Goal: Check status: Check status

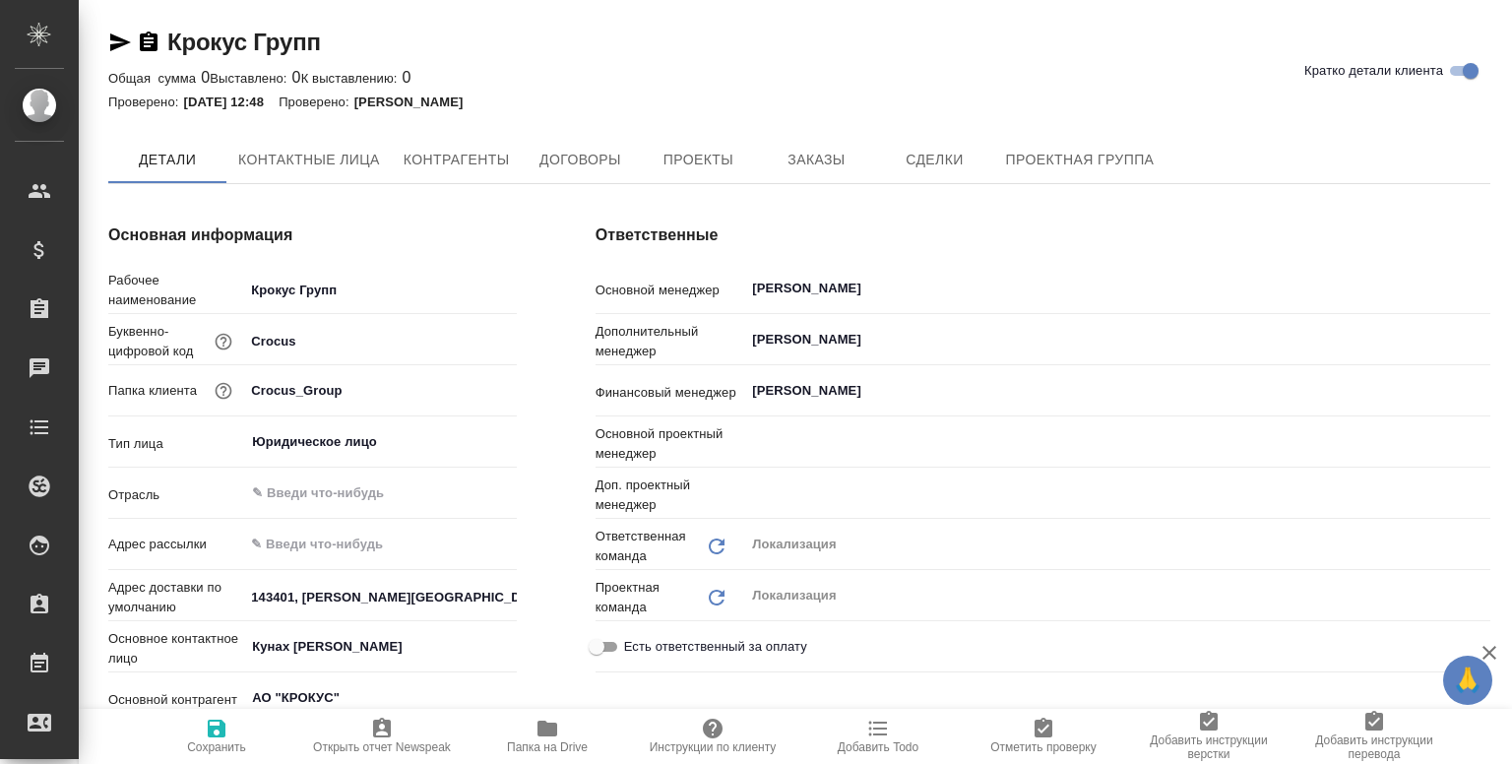
type textarea "x"
type input "XNgAx4N27kTGoqxNbhndi8sC7422bQxBNpfRzdJVLD"
type textarea "x"
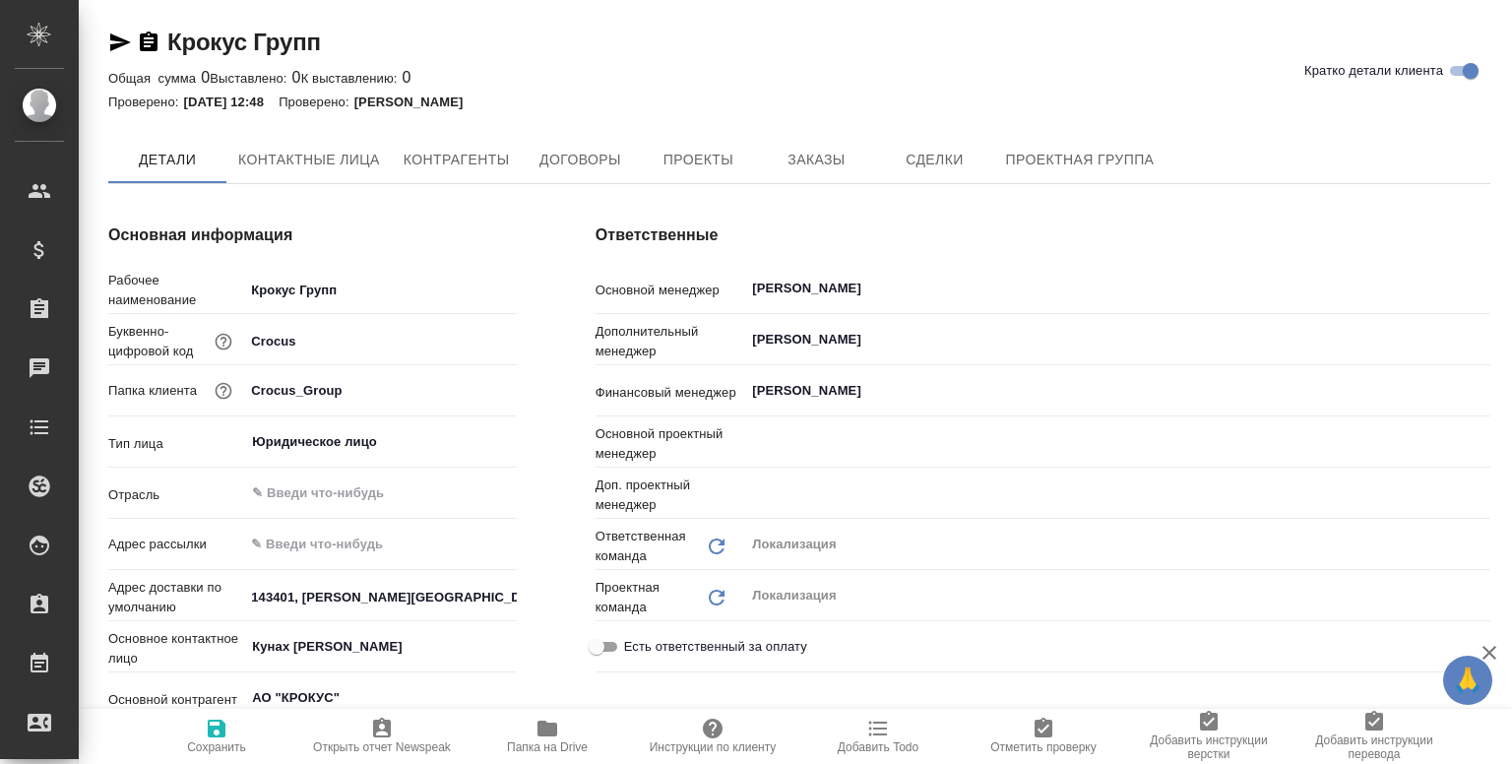
type input "[PERSON_NAME]"
type textarea "x"
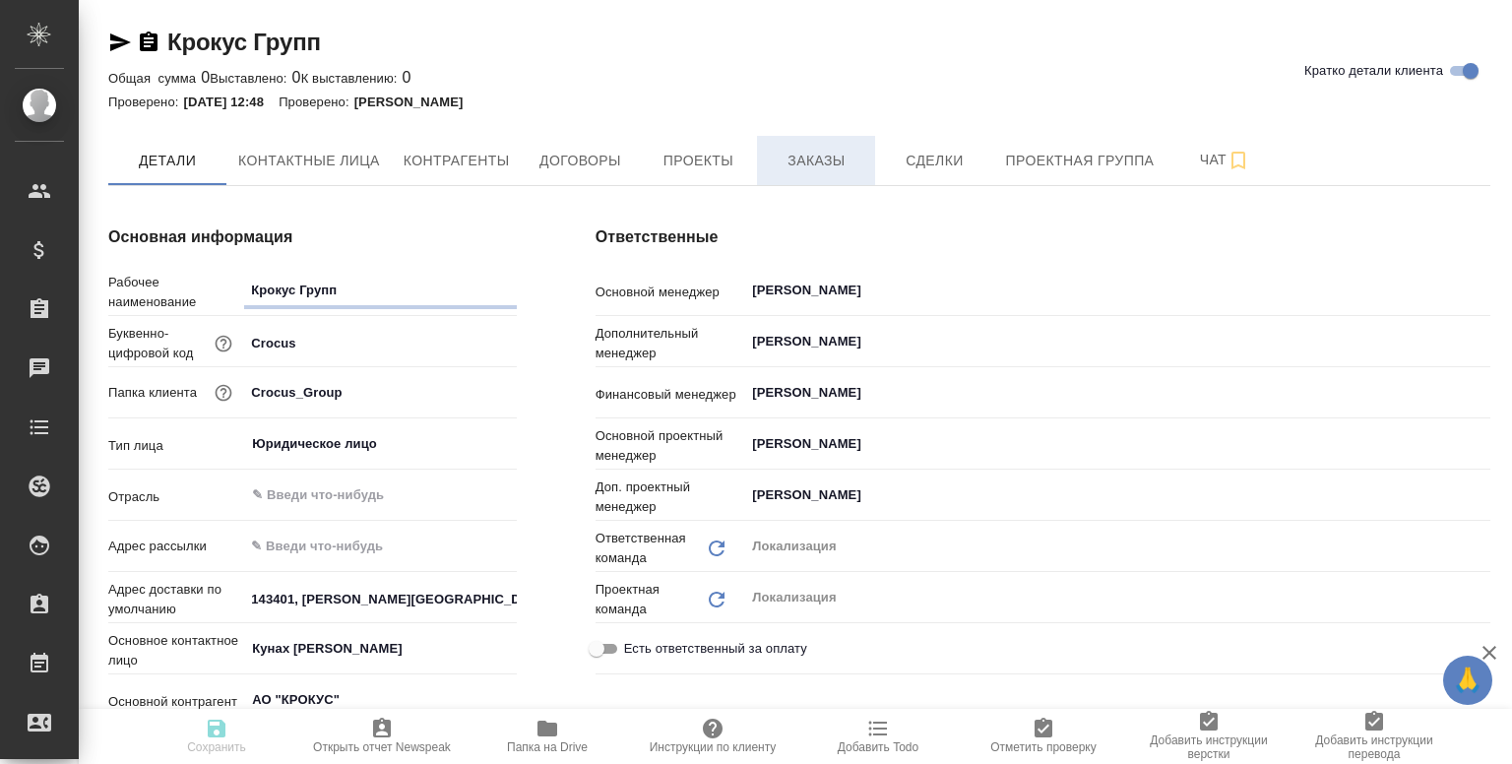
type textarea "x"
click at [814, 143] on button "Заказы" at bounding box center [816, 160] width 118 height 49
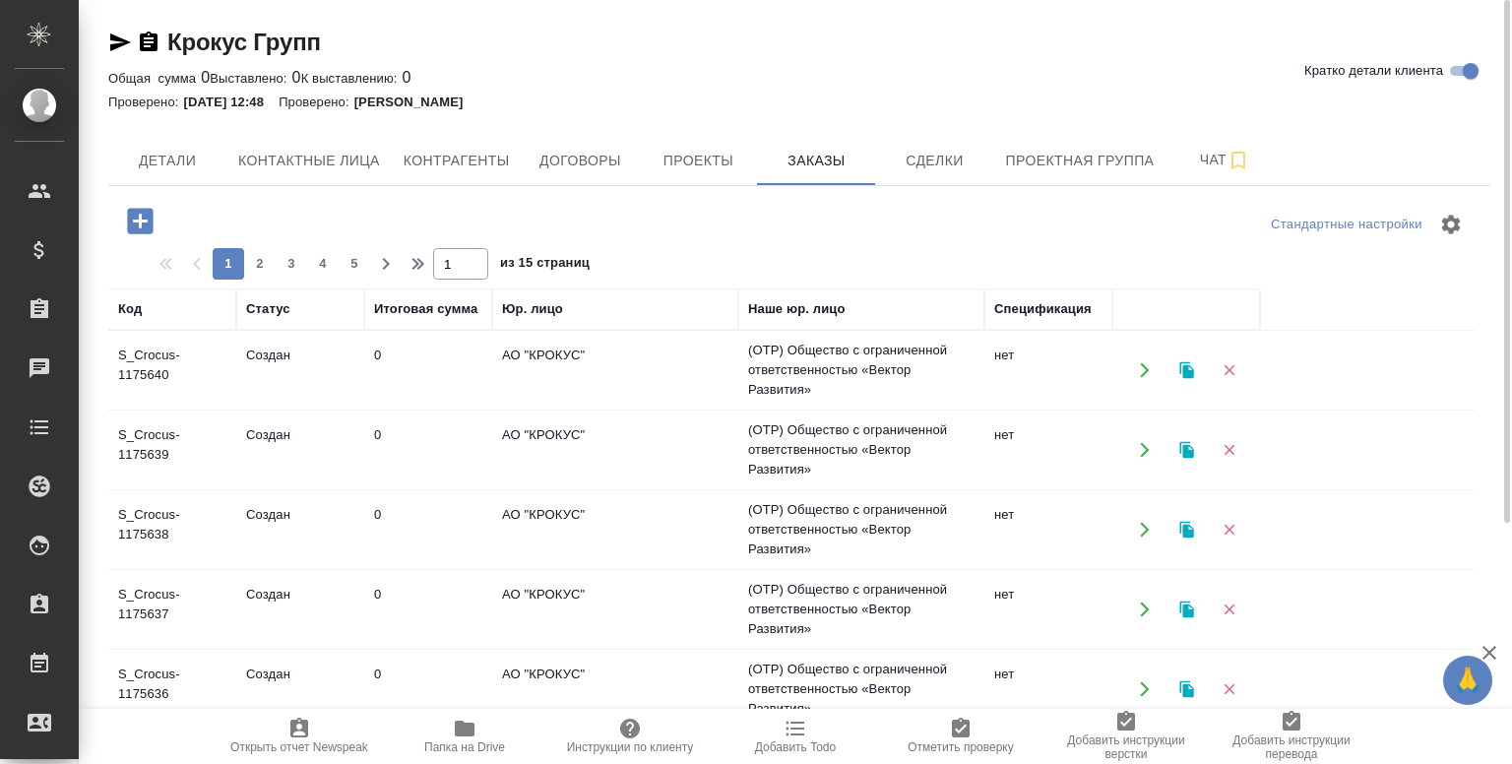
click at [658, 389] on td "АО "КРОКУС"" at bounding box center [615, 370] width 246 height 69
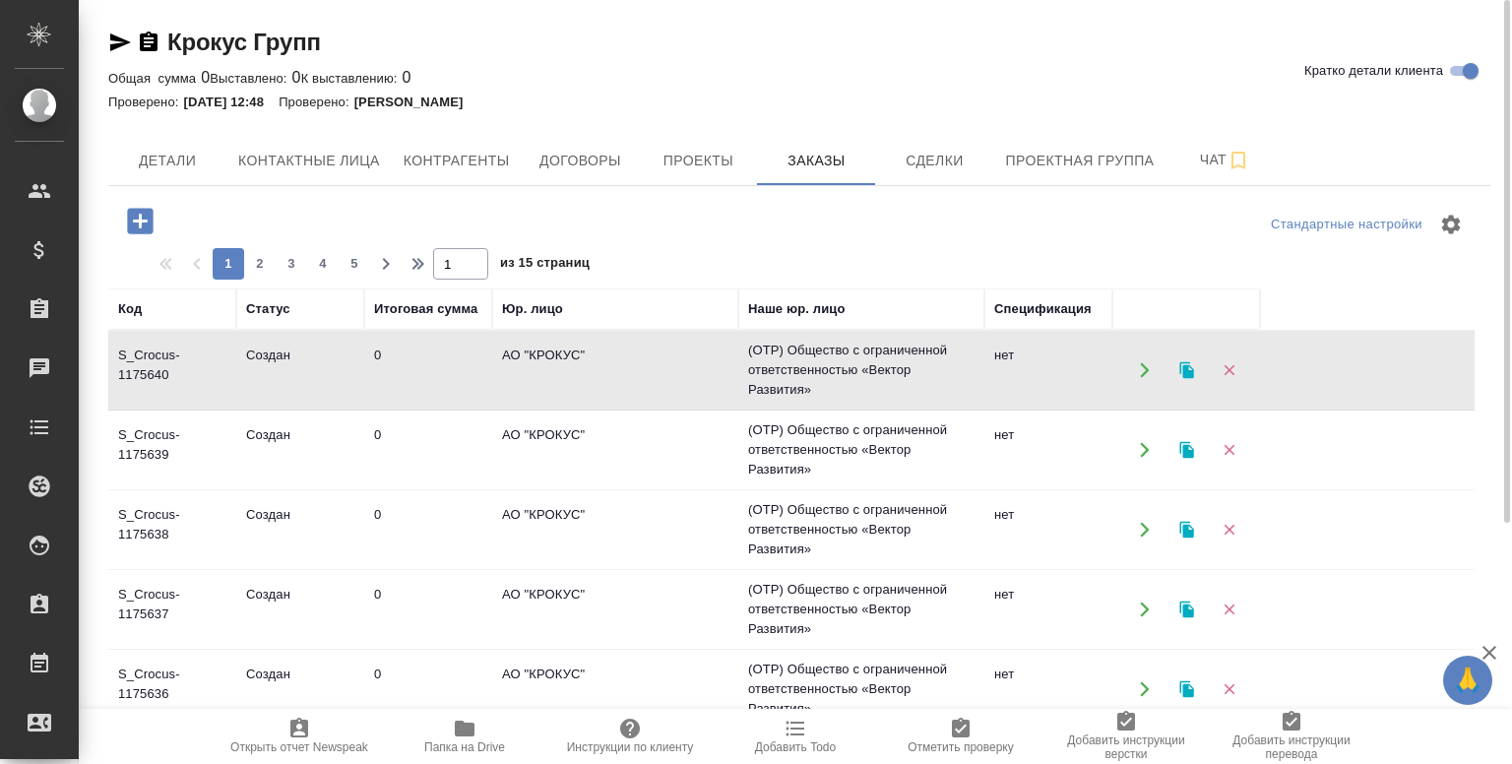
click at [658, 389] on td "АО "КРОКУС"" at bounding box center [615, 370] width 246 height 69
click at [180, 158] on span "Детали" at bounding box center [167, 161] width 95 height 25
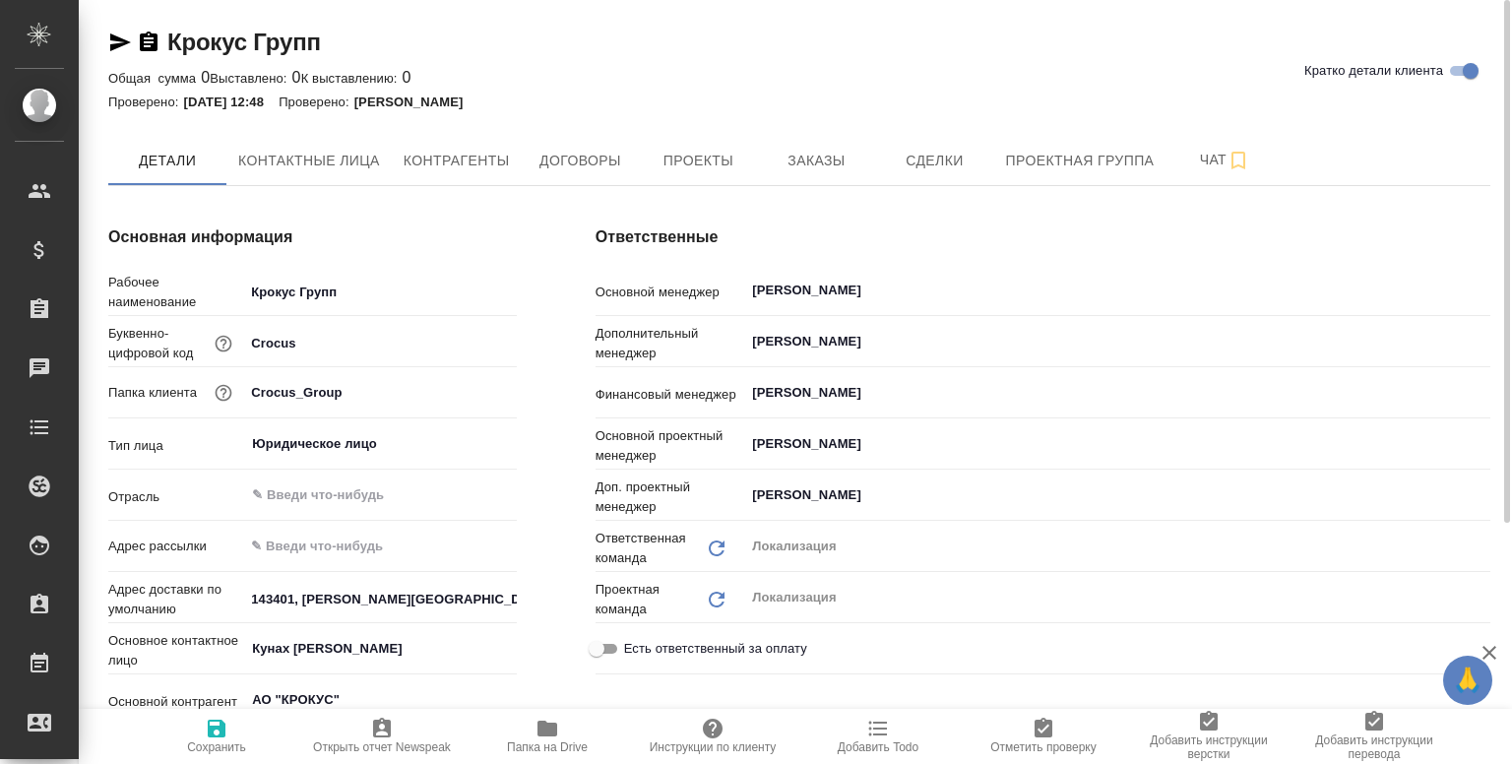
type textarea "x"
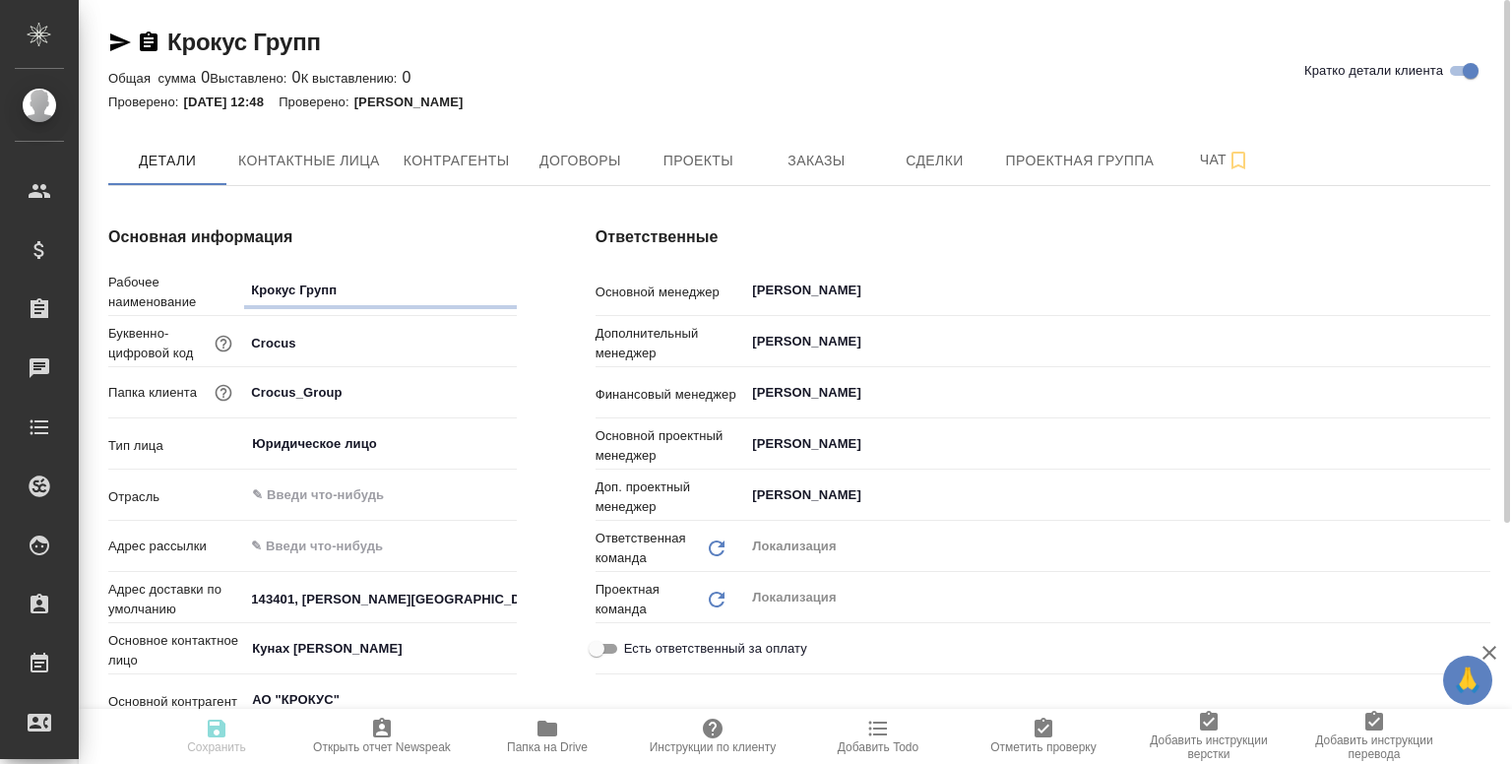
type textarea "x"
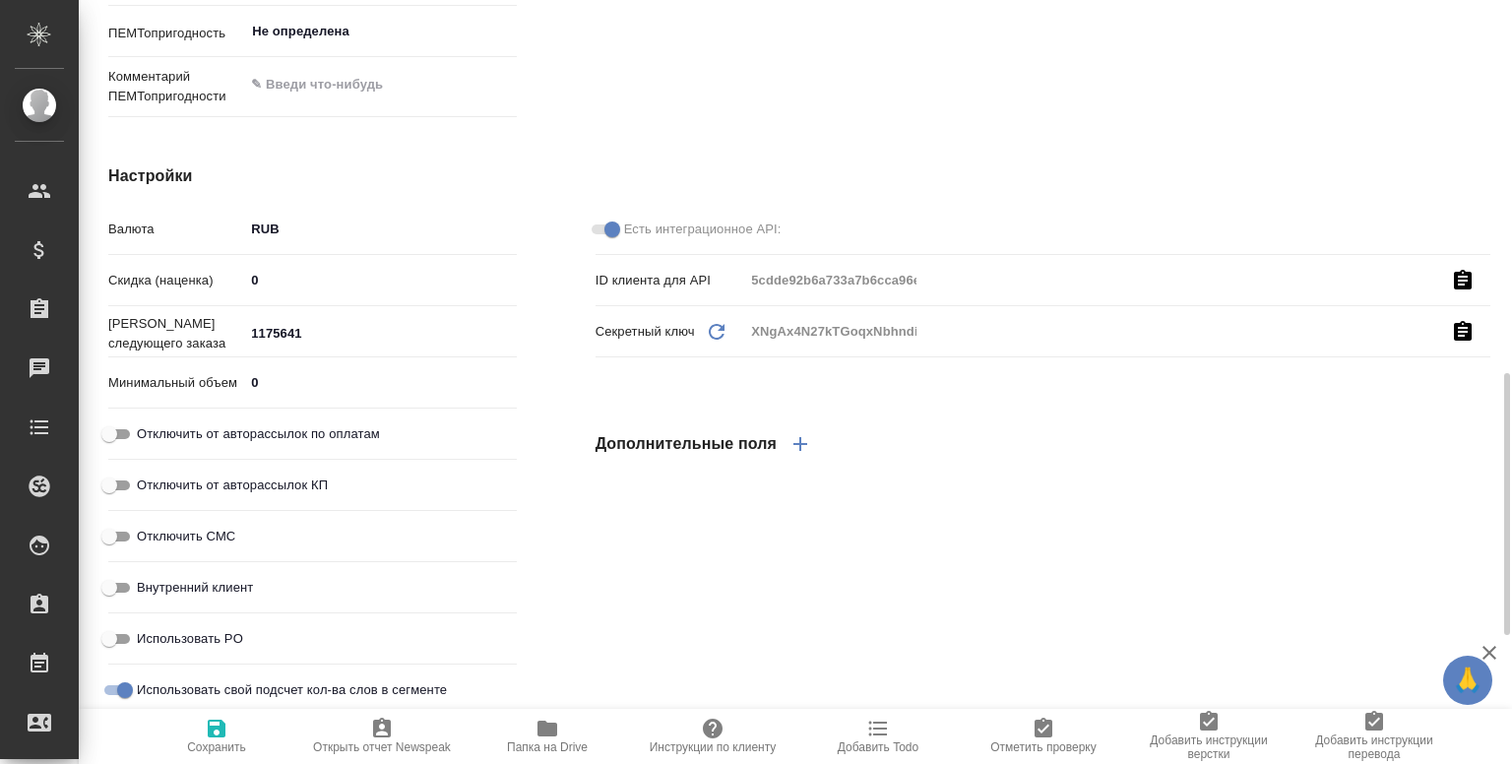
scroll to position [1155, 0]
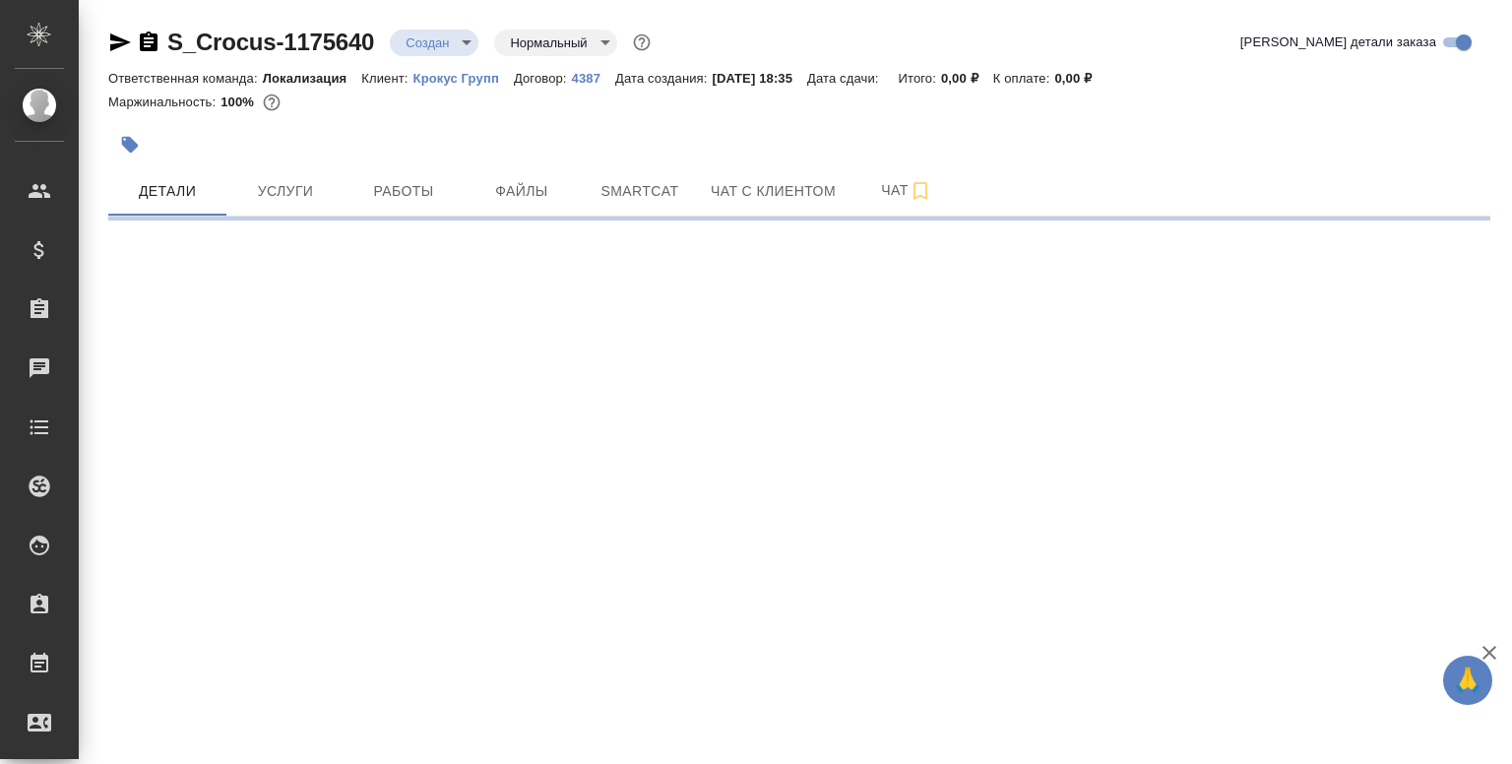
select select "RU"
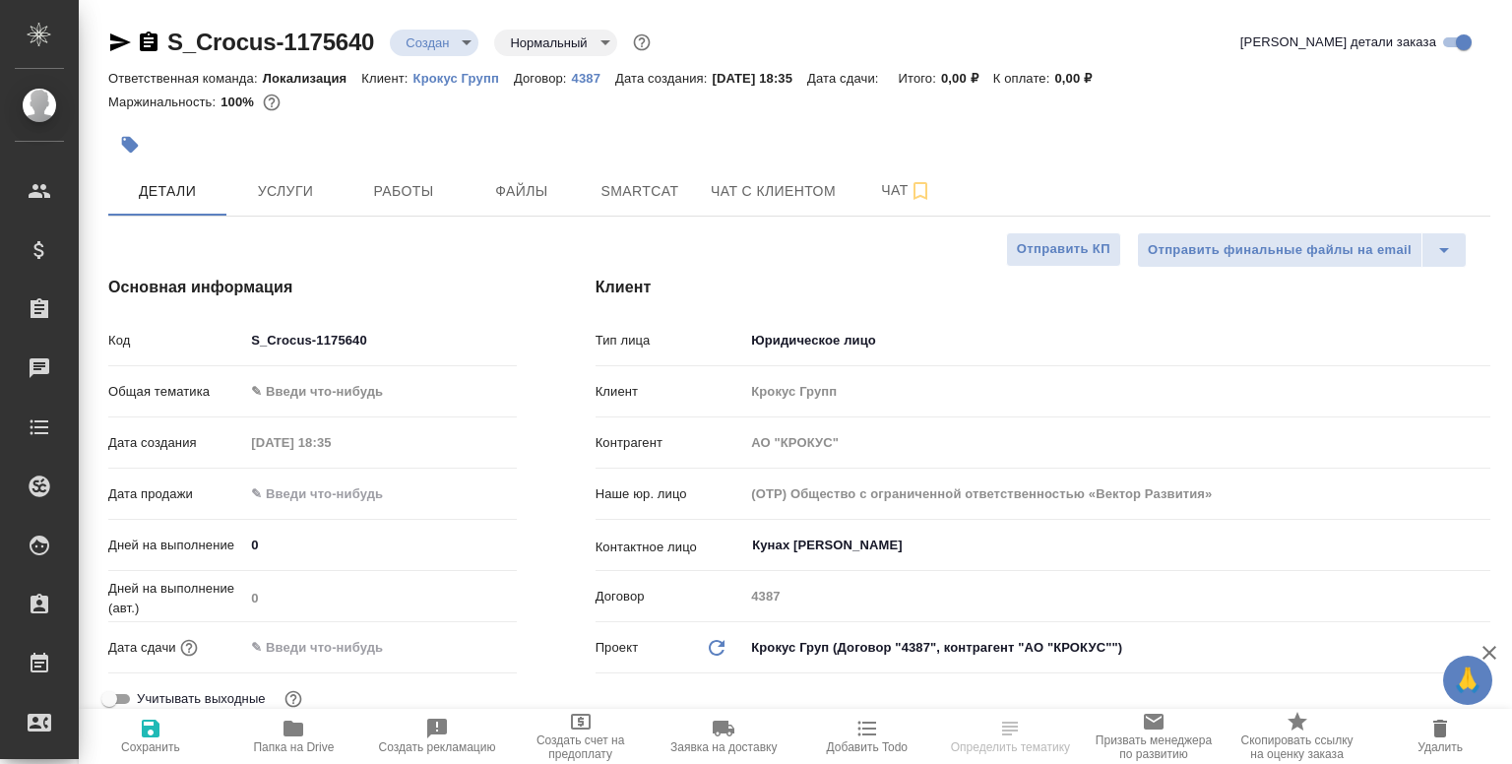
type textarea "x"
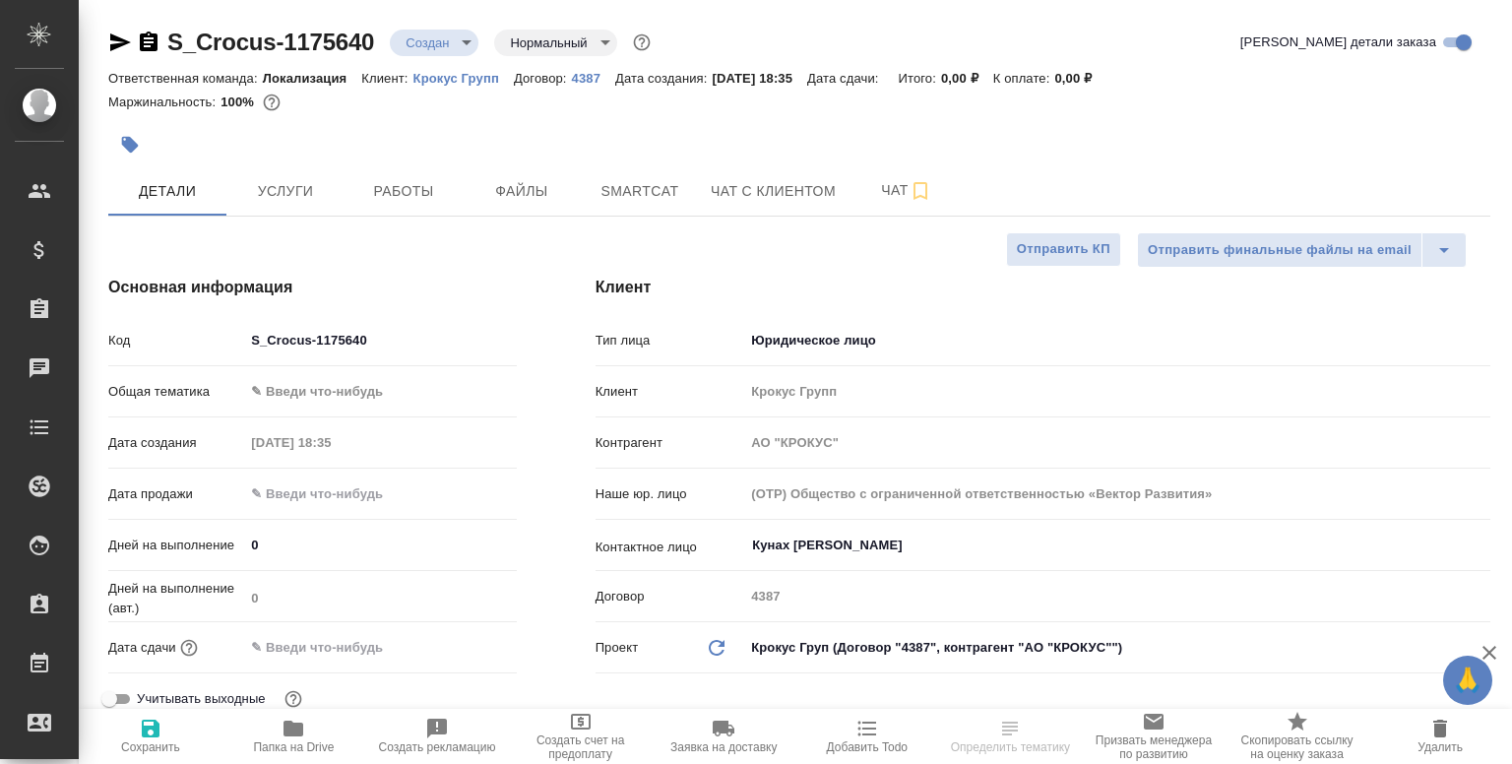
type textarea "x"
click at [616, 194] on span "Smartcat" at bounding box center [640, 191] width 95 height 25
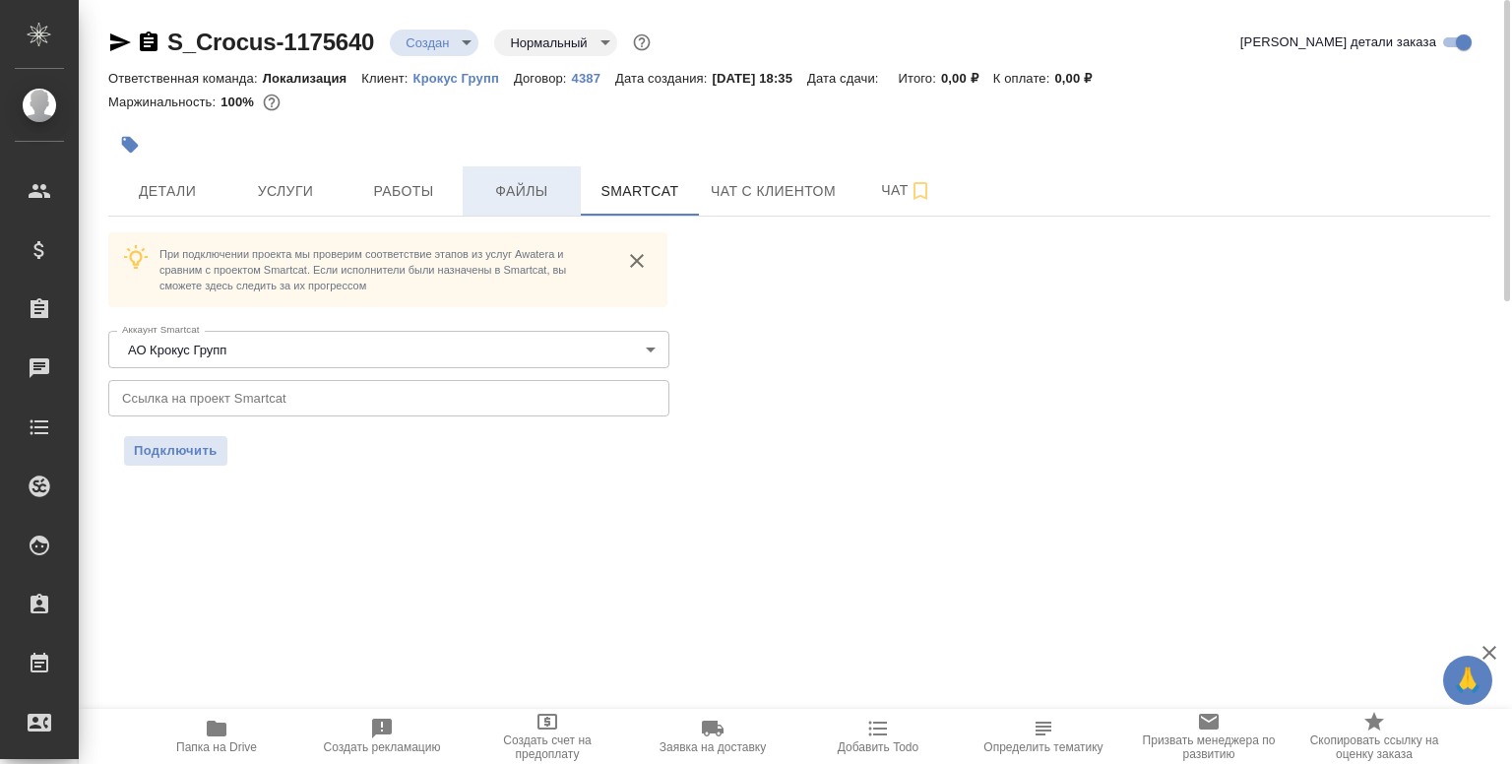
click at [536, 187] on span "Файлы" at bounding box center [522, 191] width 95 height 25
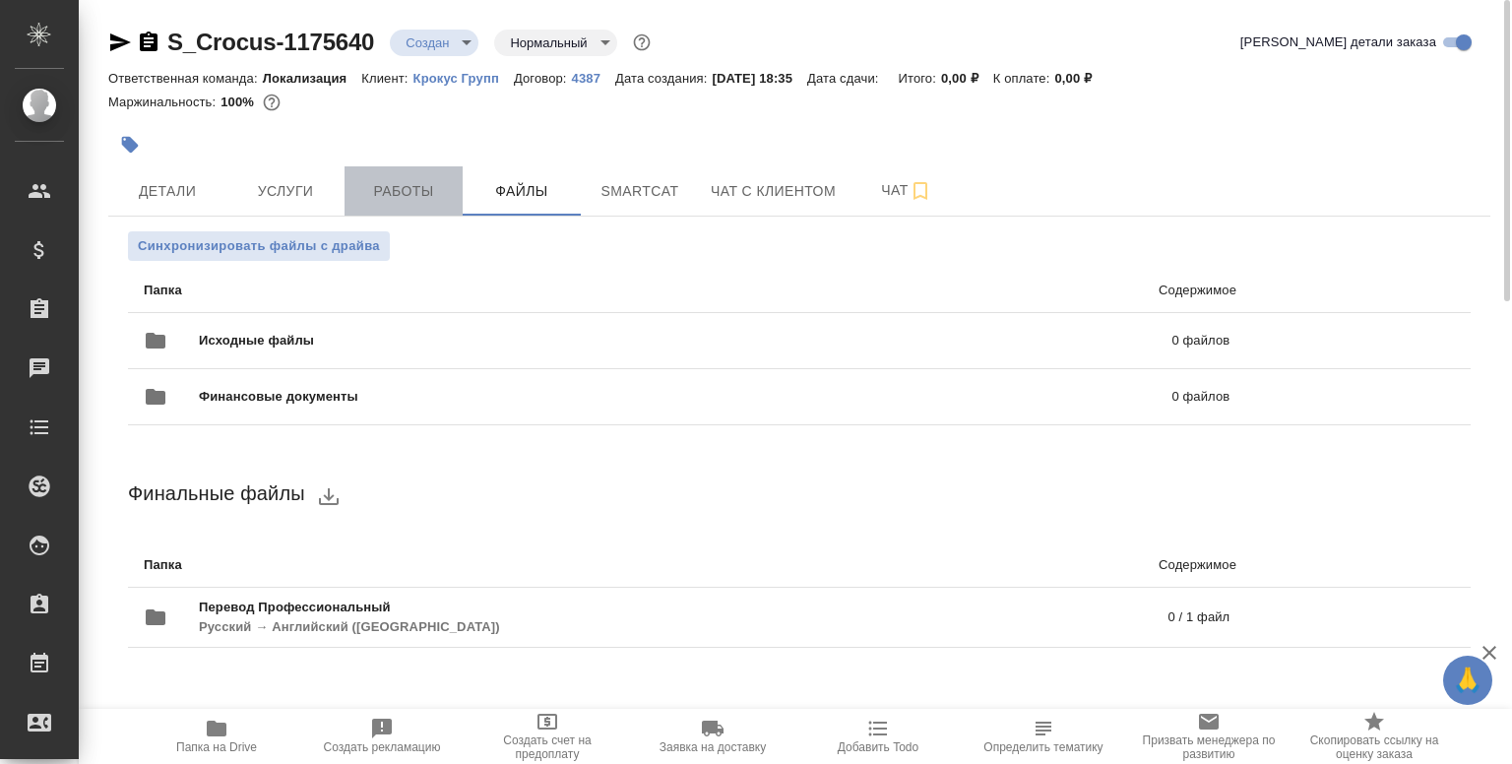
click at [402, 190] on span "Работы" at bounding box center [403, 191] width 95 height 25
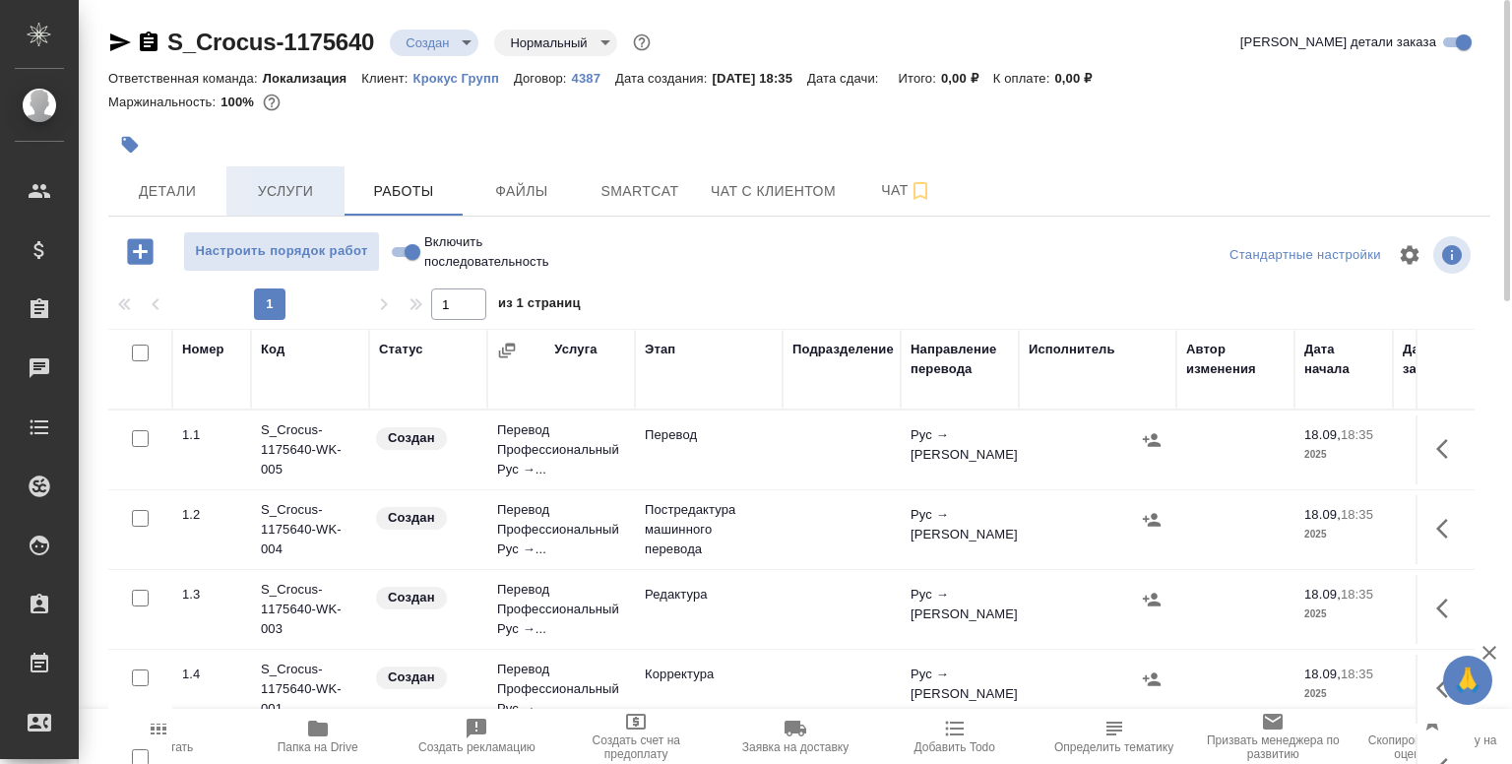
click at [288, 186] on span "Услуги" at bounding box center [285, 191] width 95 height 25
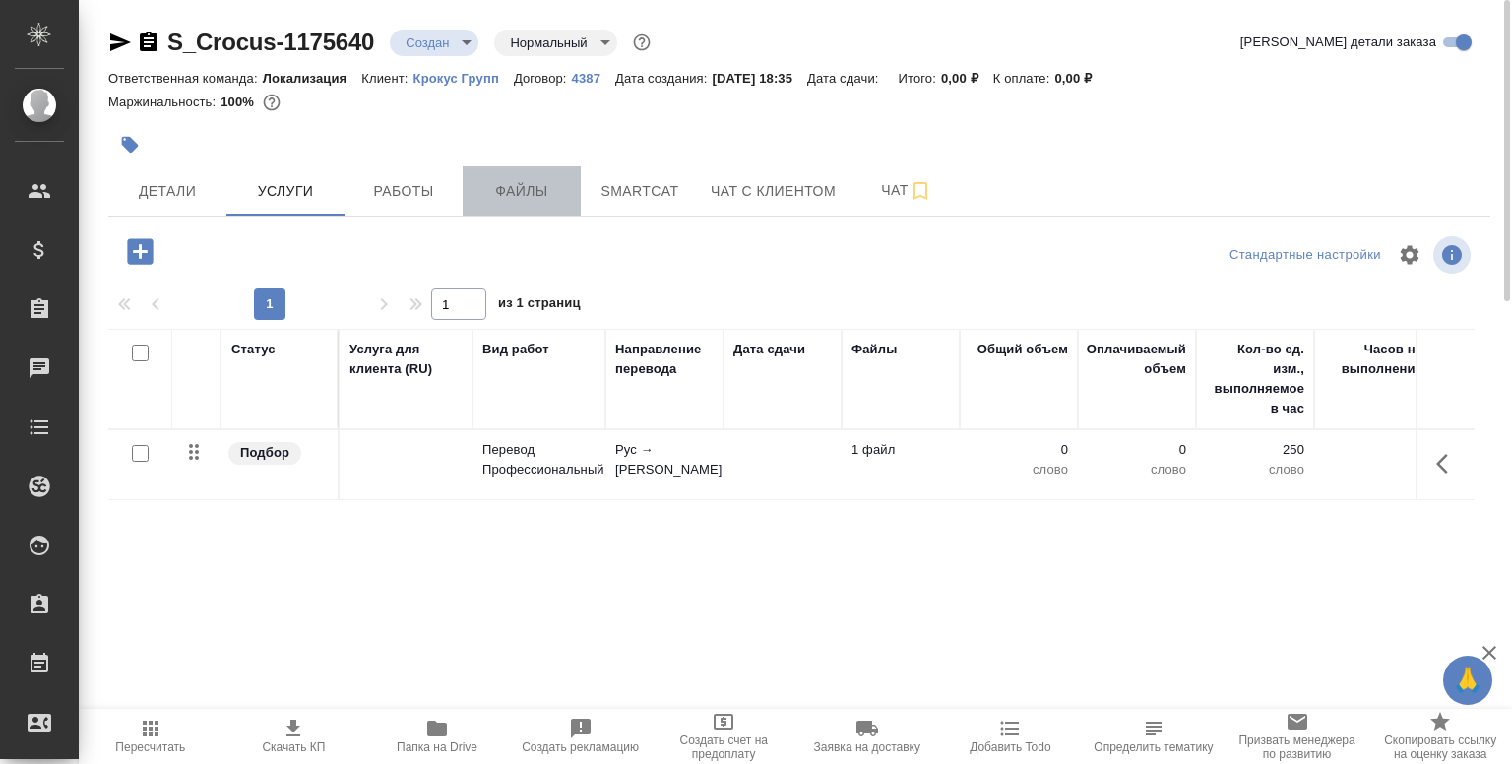
click at [577, 205] on button "Файлы" at bounding box center [522, 190] width 118 height 49
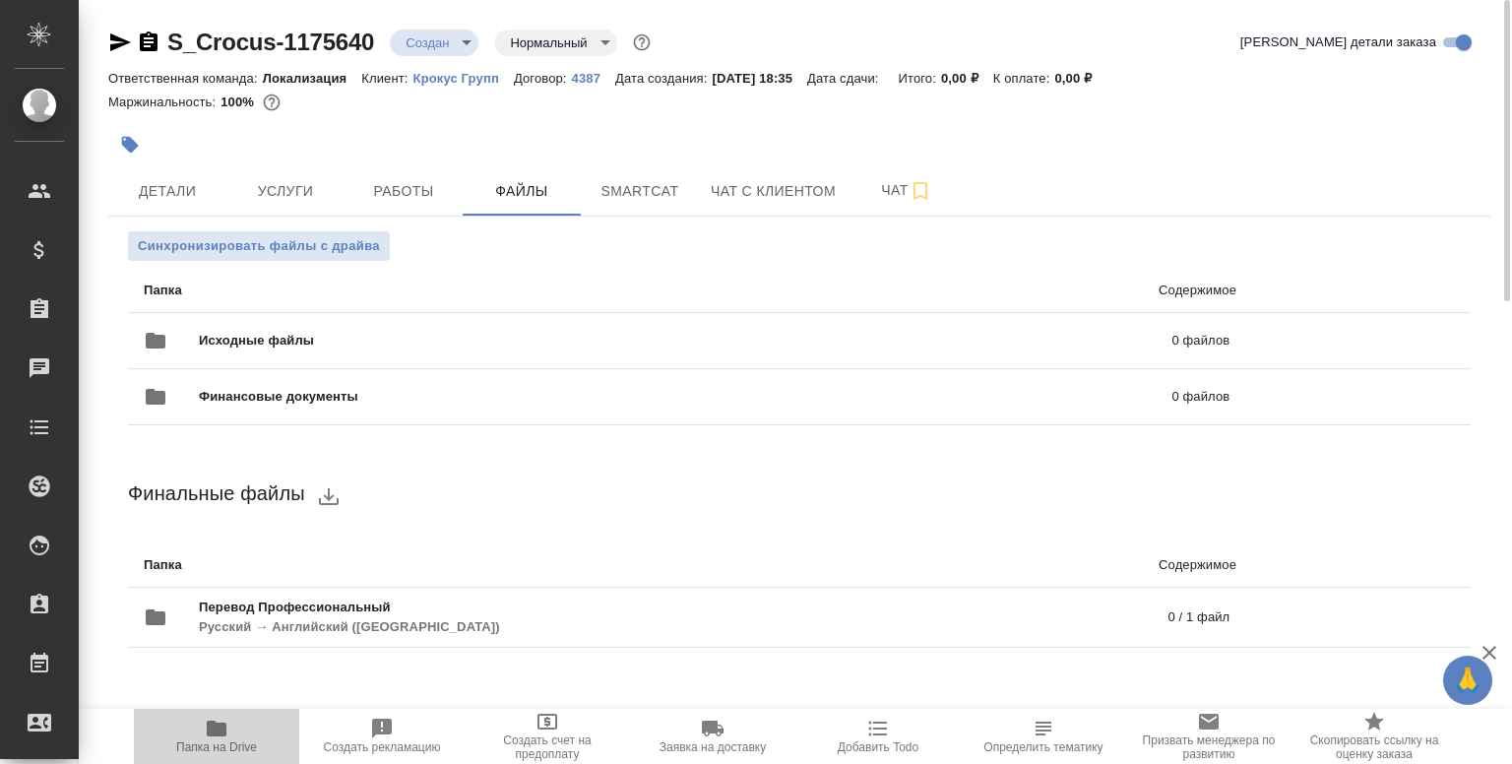
click at [221, 741] on span "Папка на Drive" at bounding box center [216, 747] width 81 height 14
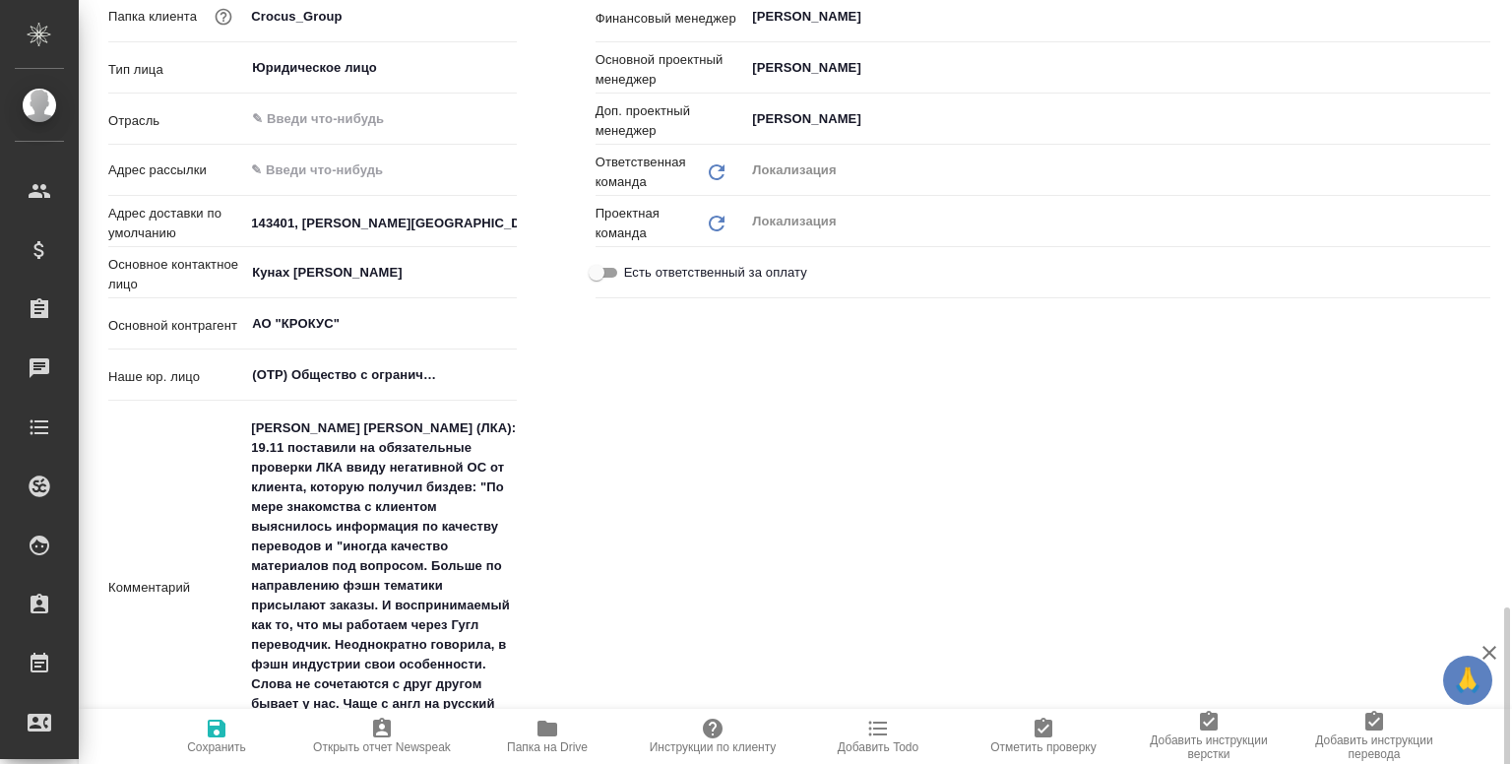
scroll to position [898, 0]
